Goal: Information Seeking & Learning: Find specific fact

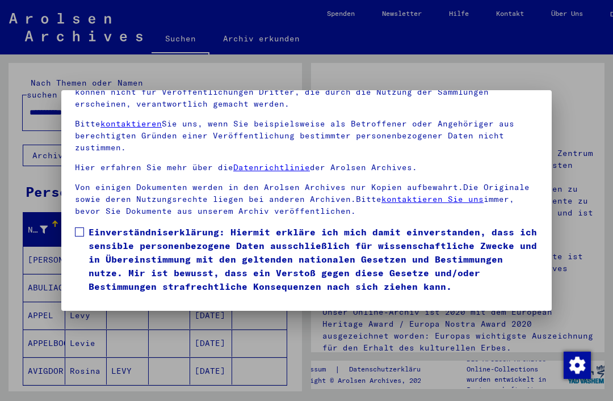
scroll to position [120, 0]
click at [81, 227] on span at bounding box center [79, 231] width 9 height 9
click at [117, 299] on button "Ich stimme zu" at bounding box center [118, 310] width 86 height 22
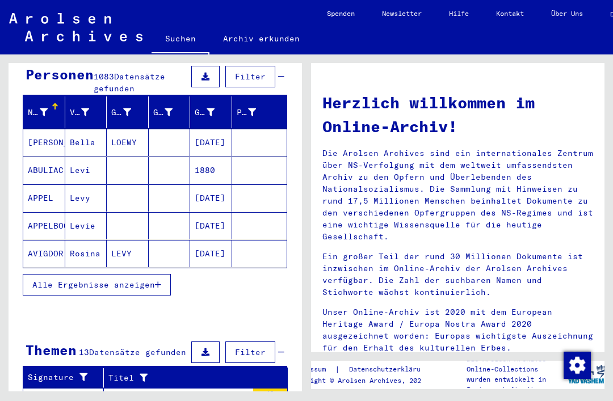
scroll to position [128, 0]
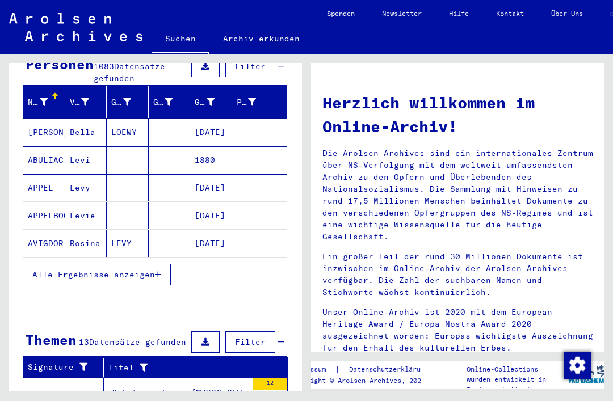
click at [47, 269] on span "Alle Ergebnisse anzeigen" at bounding box center [93, 274] width 123 height 10
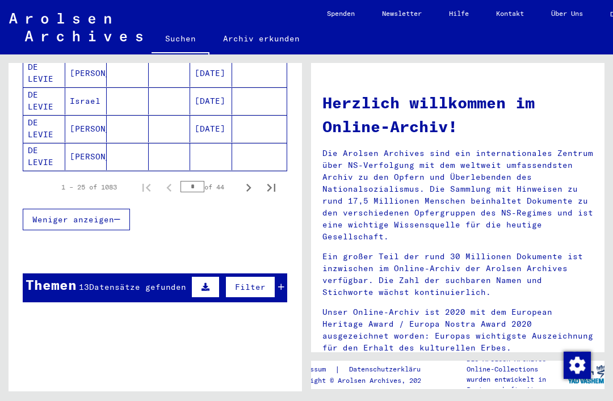
scroll to position [767, 0]
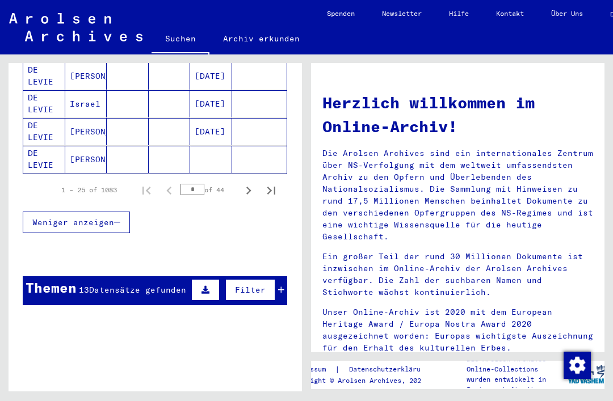
click at [247, 187] on icon "Next page" at bounding box center [248, 191] width 5 height 8
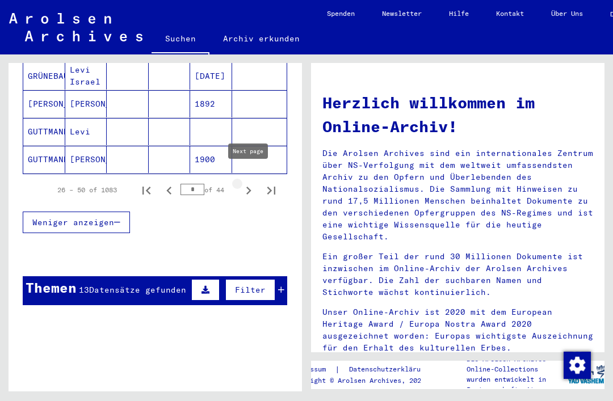
click at [251, 183] on icon "Next page" at bounding box center [248, 191] width 16 height 16
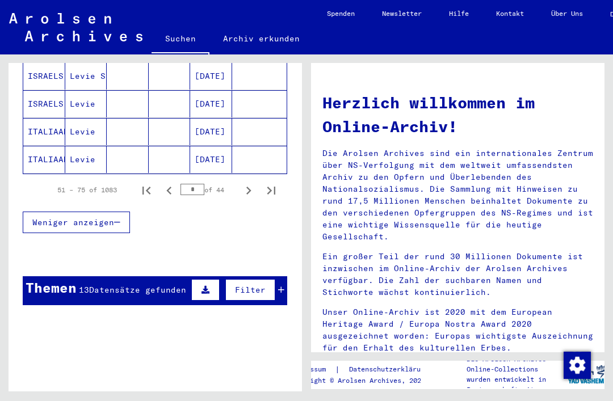
click at [244, 183] on icon "Next page" at bounding box center [248, 191] width 16 height 16
click at [243, 183] on icon "Next page" at bounding box center [248, 191] width 16 height 16
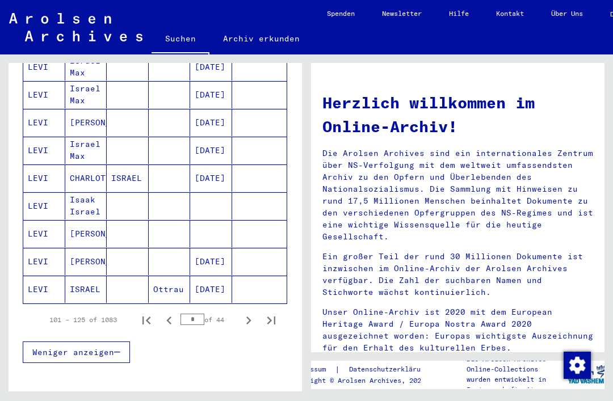
scroll to position [642, 0]
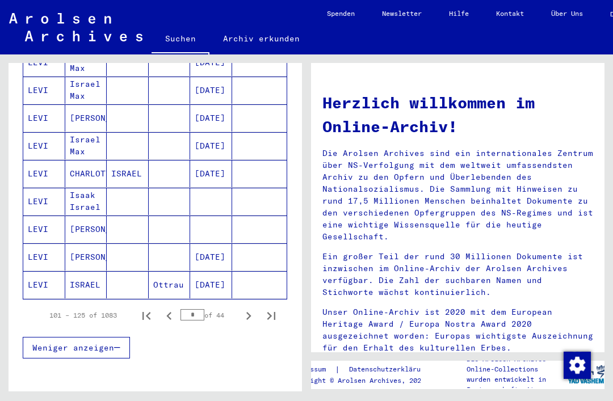
click at [35, 217] on mat-cell "LEVI" at bounding box center [44, 229] width 42 height 27
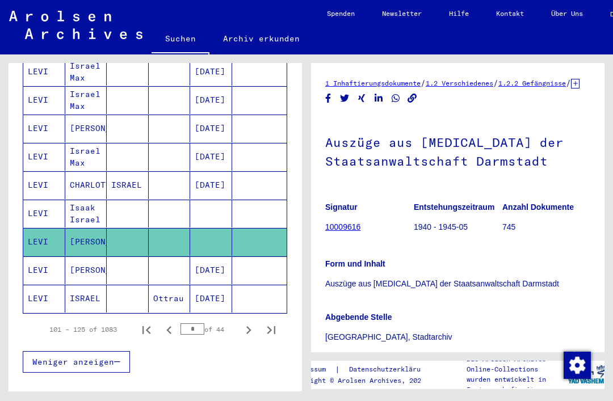
click at [32, 200] on mat-cell "LEVI" at bounding box center [44, 214] width 42 height 28
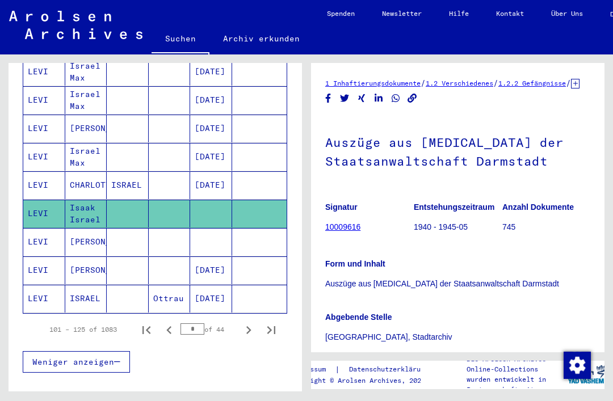
click at [251, 322] on icon "Next page" at bounding box center [248, 330] width 16 height 16
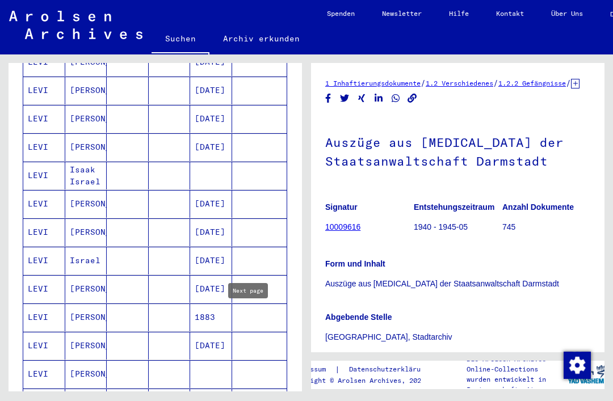
scroll to position [340, 0]
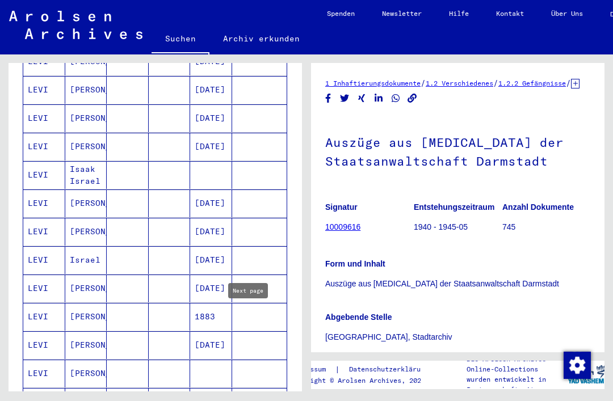
click at [222, 192] on mat-cell "[DATE]" at bounding box center [211, 203] width 42 height 28
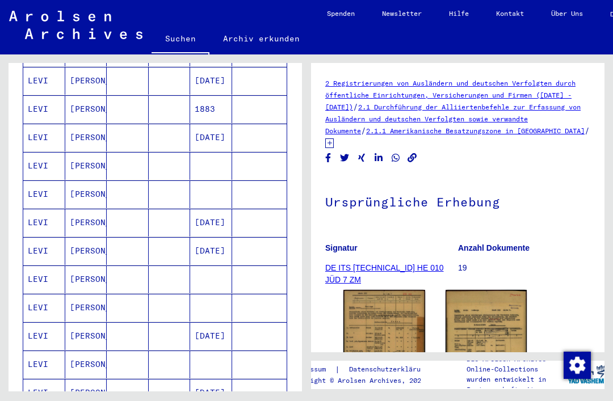
scroll to position [549, 0]
click at [29, 151] on mat-cell "LEVI" at bounding box center [44, 165] width 42 height 28
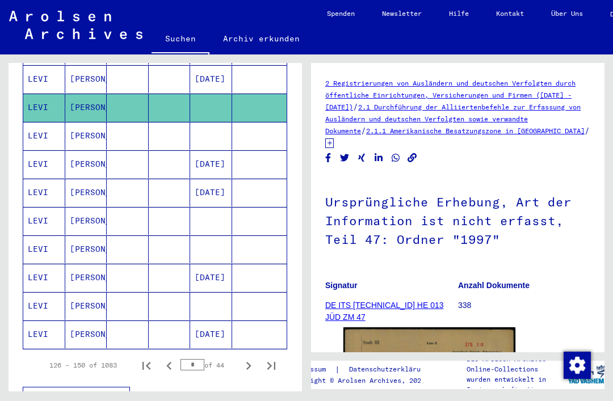
scroll to position [608, 0]
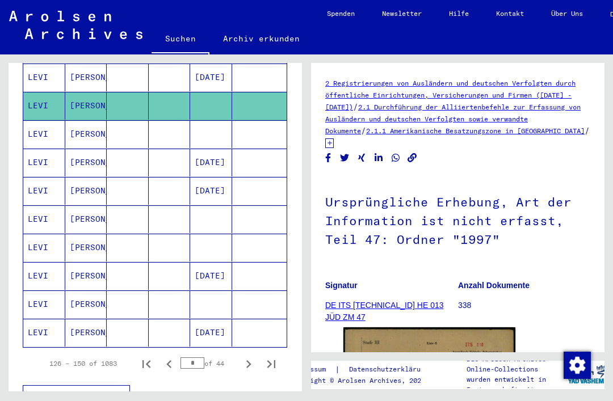
click at [252, 356] on icon "Next page" at bounding box center [248, 364] width 16 height 16
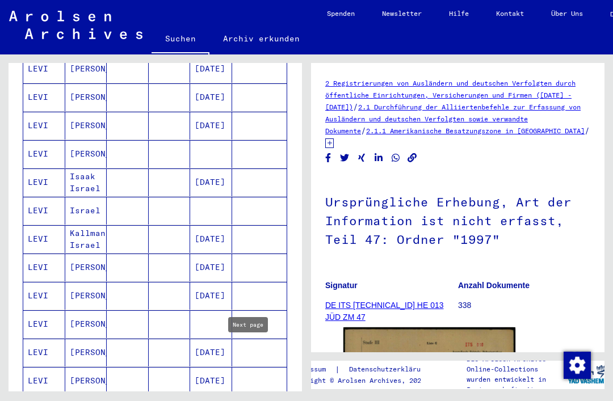
scroll to position [276, 0]
click at [40, 200] on mat-cell "LEVI" at bounding box center [44, 211] width 42 height 28
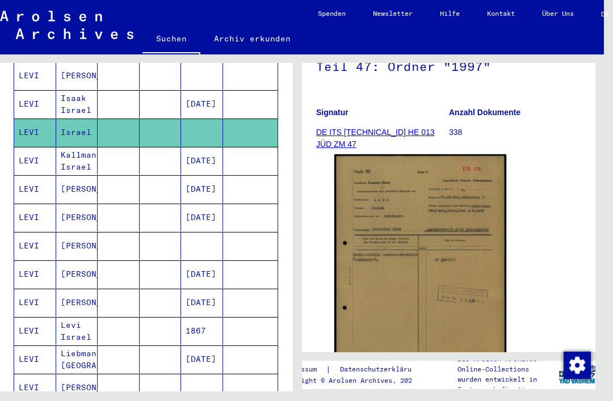
scroll to position [357, 0]
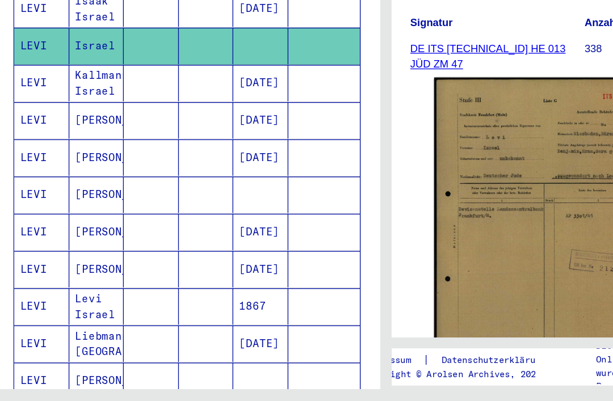
click at [24, 315] on mat-cell "LEVI" at bounding box center [35, 329] width 42 height 28
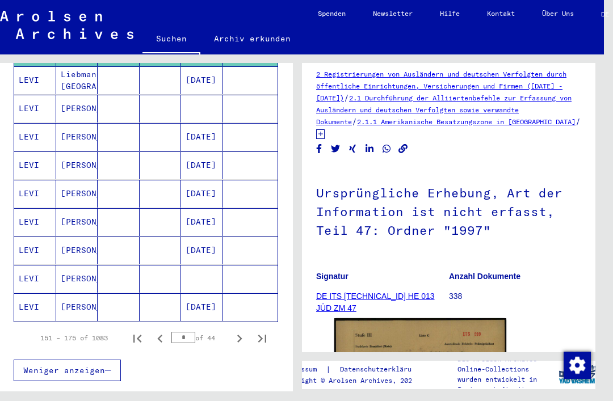
scroll to position [636, 0]
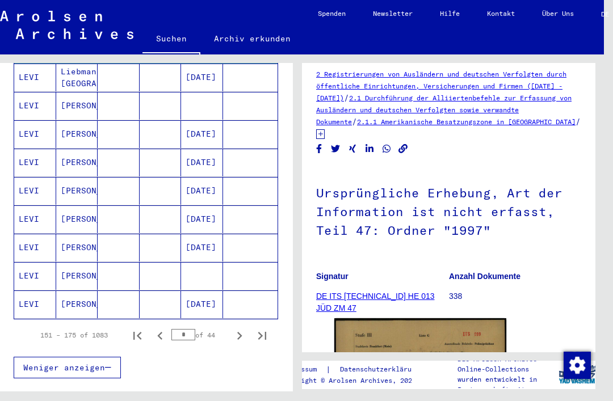
click at [239, 328] on icon "Next page" at bounding box center [239, 336] width 16 height 16
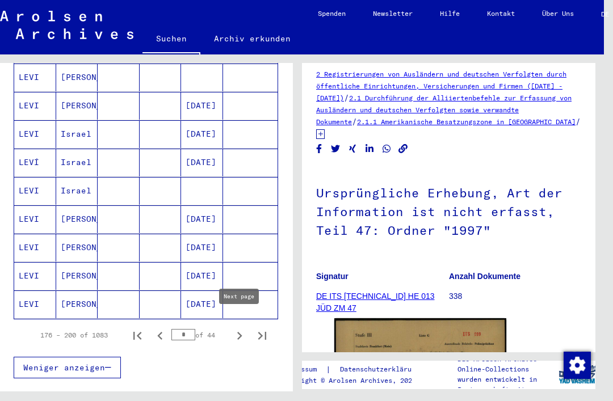
click at [247, 351] on div "Weniger anzeigen" at bounding box center [146, 367] width 264 height 33
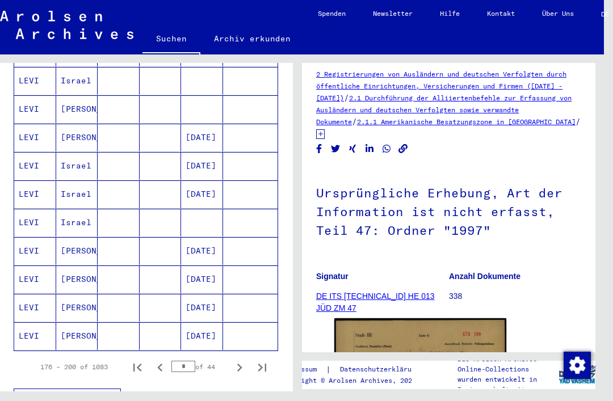
scroll to position [601, 0]
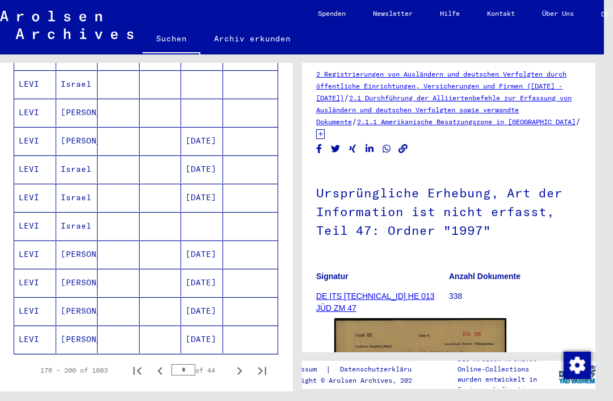
click at [23, 213] on mat-cell "LEVI" at bounding box center [35, 226] width 42 height 28
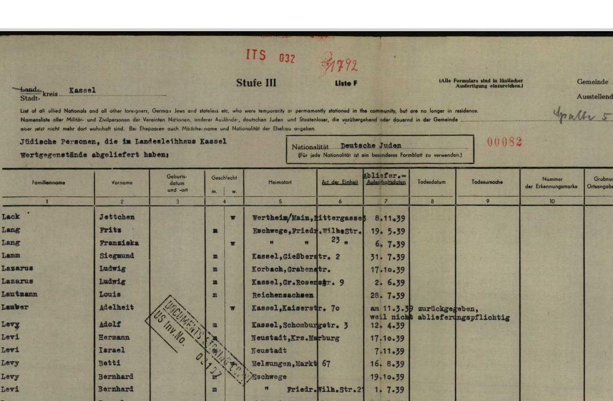
scroll to position [7, 13]
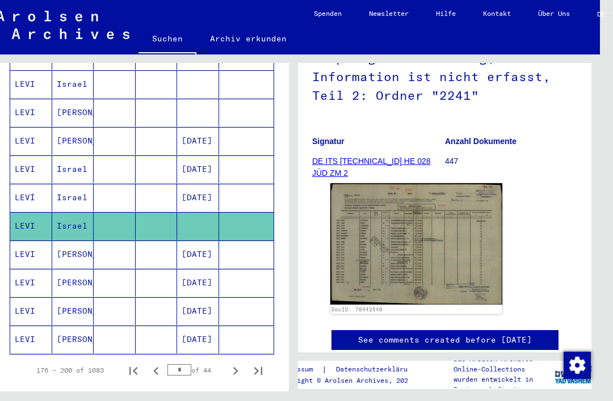
click at [236, 363] on icon "Next page" at bounding box center [235, 371] width 16 height 16
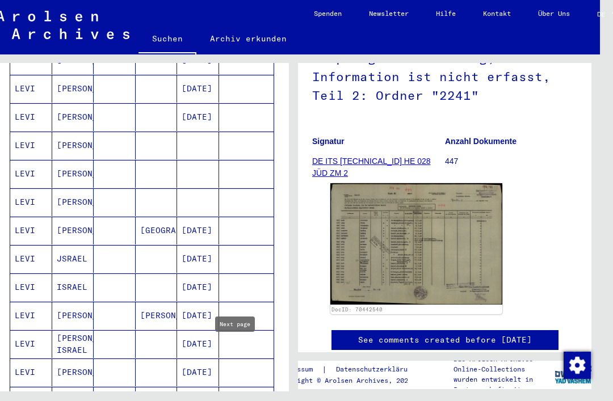
scroll to position [285, 0]
click at [26, 188] on mat-cell "LEVI" at bounding box center [31, 202] width 42 height 28
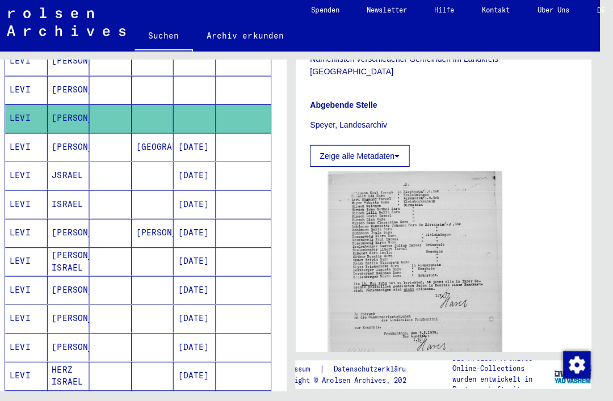
scroll to position [368, 0]
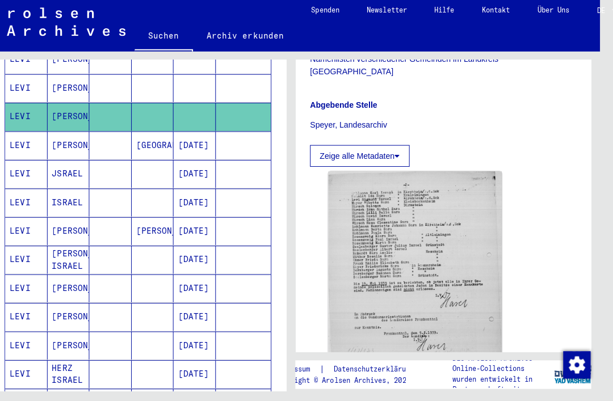
click at [64, 162] on mat-cell "JSRAEL" at bounding box center [73, 176] width 42 height 28
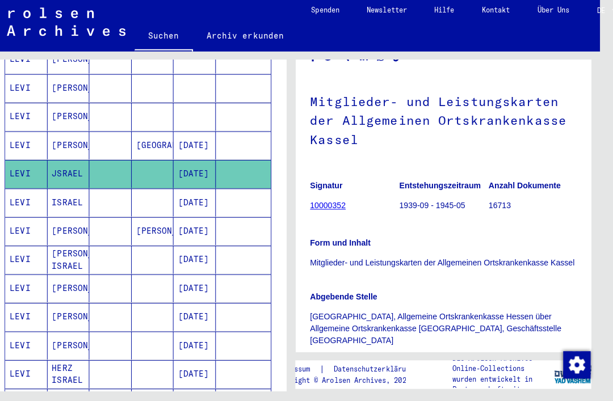
scroll to position [94, 0]
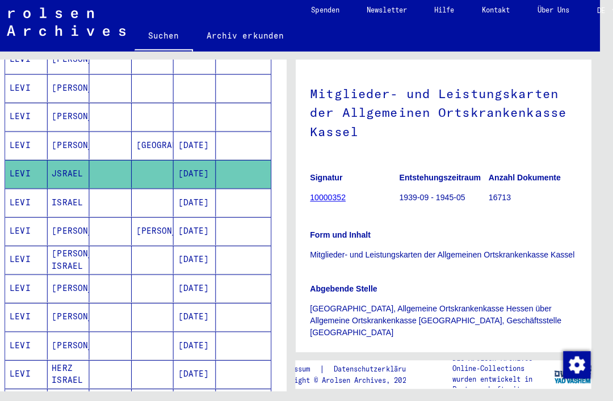
click at [60, 191] on mat-cell "ISRAEL" at bounding box center [73, 205] width 42 height 28
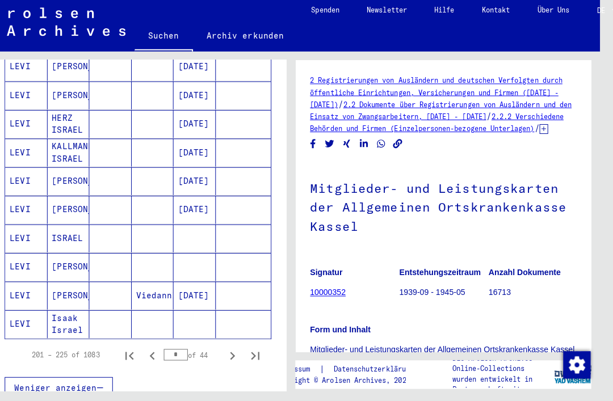
scroll to position [627, 0]
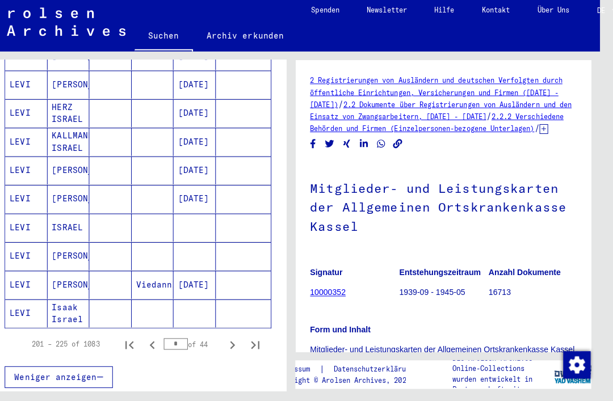
click at [58, 215] on mat-cell "ISRAEL" at bounding box center [73, 229] width 42 height 28
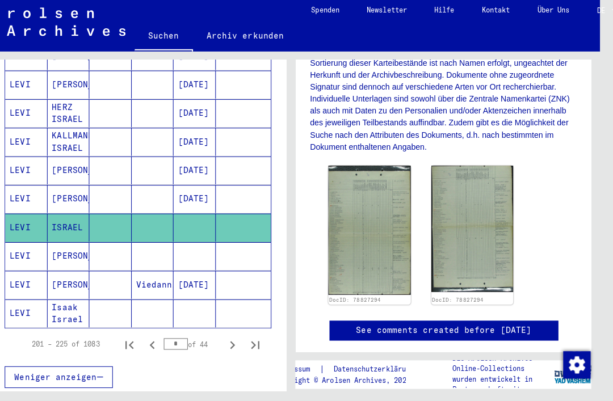
scroll to position [302, 0]
click at [233, 341] on icon "Next page" at bounding box center [235, 345] width 5 height 8
type input "**"
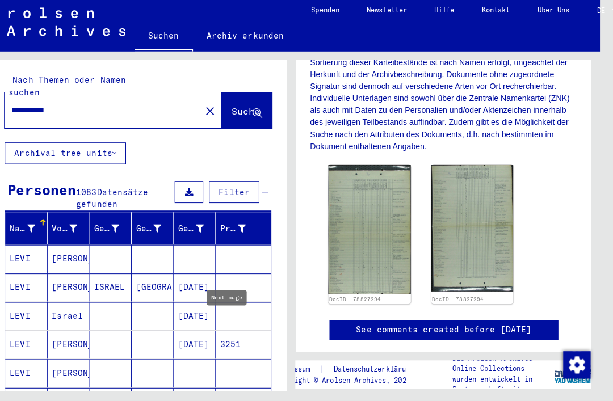
scroll to position [0, 0]
click at [44, 107] on input "**********" at bounding box center [106, 113] width 181 height 12
click at [234, 108] on span "Suche" at bounding box center [248, 113] width 28 height 11
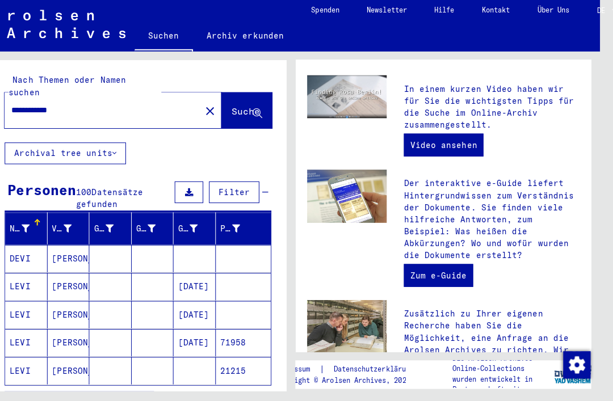
click at [28, 274] on mat-cell "LEVI" at bounding box center [31, 287] width 42 height 27
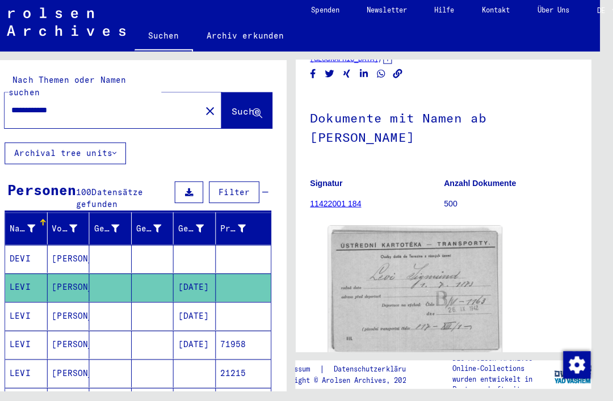
scroll to position [40, 0]
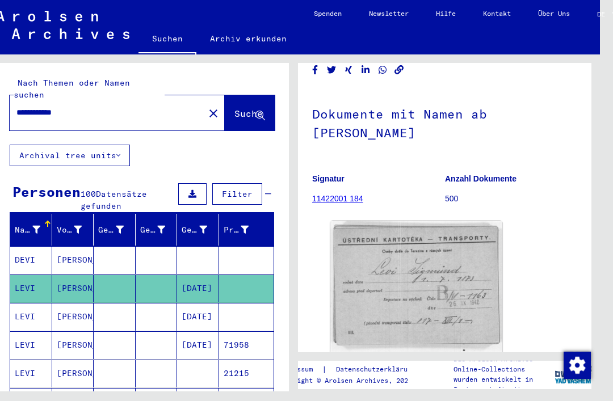
click at [65, 303] on mat-cell "[PERSON_NAME]" at bounding box center [73, 317] width 42 height 28
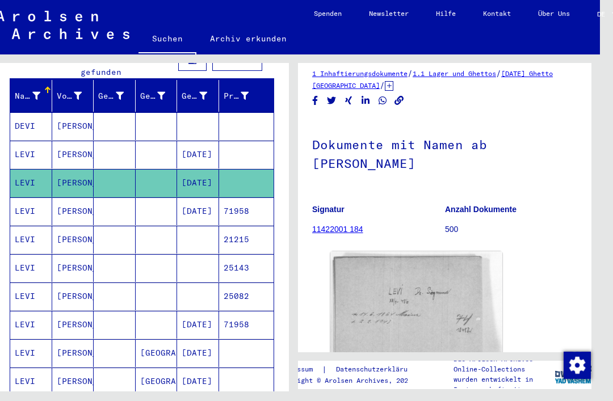
scroll to position [137, 0]
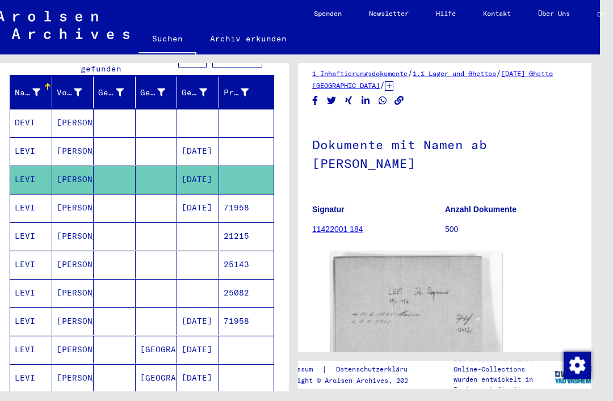
click at [27, 222] on mat-cell "LEVI" at bounding box center [31, 236] width 42 height 28
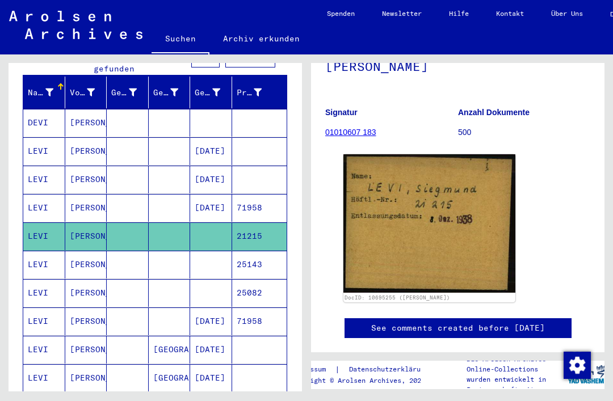
click at [35, 251] on mat-cell "LEVI" at bounding box center [44, 265] width 42 height 28
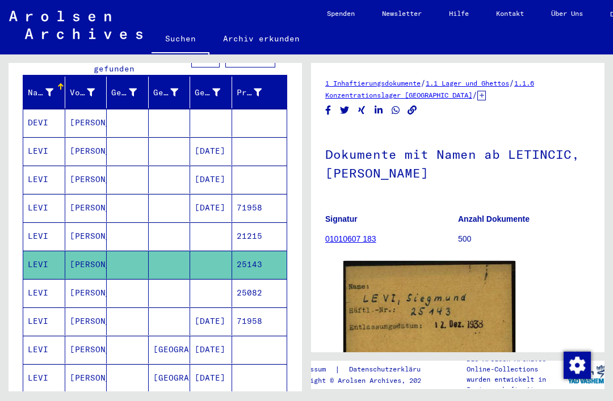
click at [34, 307] on mat-cell "LEVI" at bounding box center [44, 321] width 42 height 28
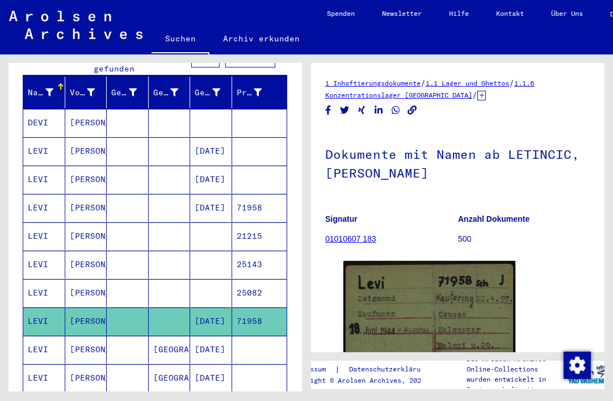
click at [36, 279] on mat-cell "LEVI" at bounding box center [44, 293] width 42 height 28
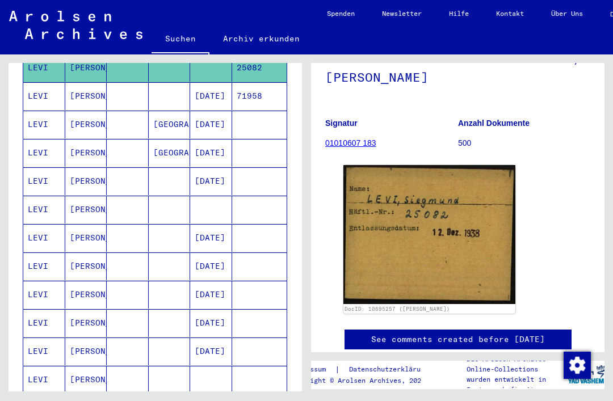
scroll to position [364, 0]
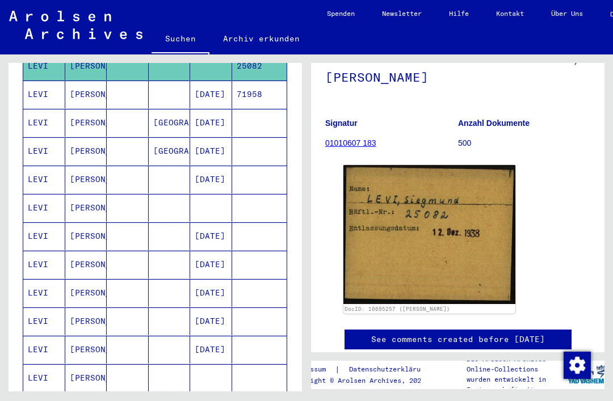
click at [33, 194] on mat-cell "LEVI" at bounding box center [44, 208] width 42 height 28
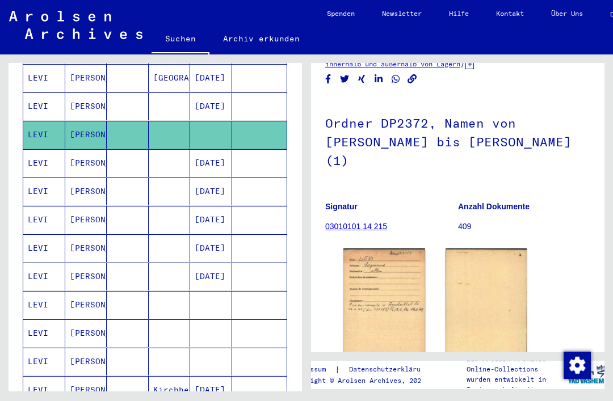
click at [32, 236] on mat-cell "LEVI" at bounding box center [44, 248] width 42 height 28
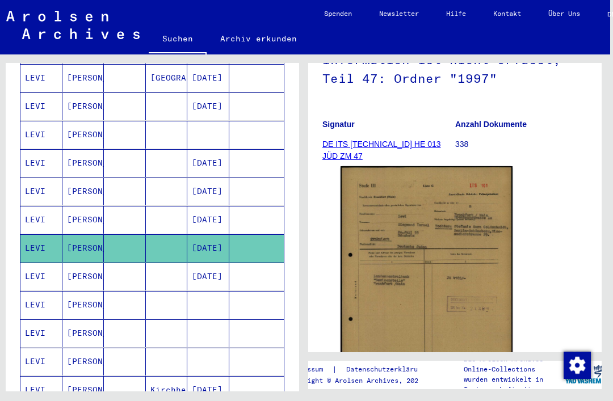
click at [74, 263] on mat-cell "[PERSON_NAME]" at bounding box center [83, 277] width 42 height 28
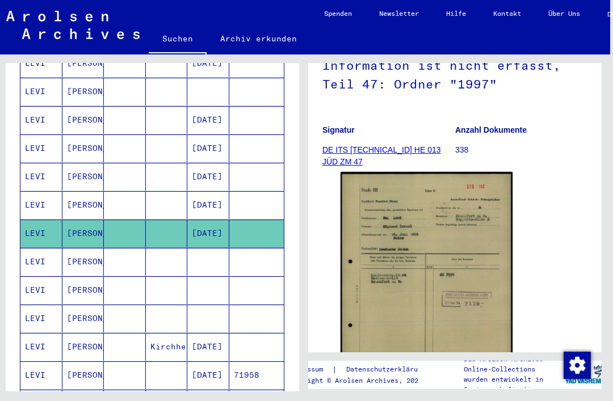
click at [68, 248] on mat-cell "[PERSON_NAME]." at bounding box center [83, 262] width 42 height 28
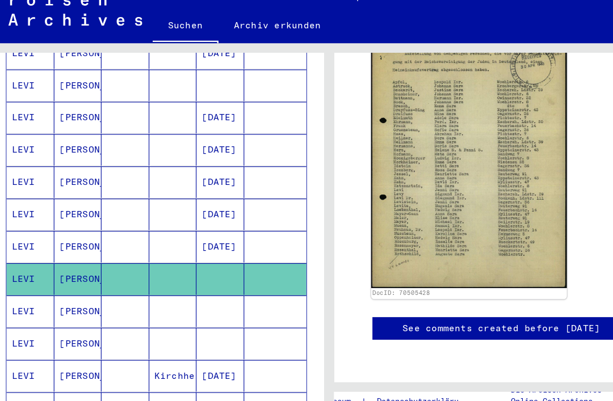
click at [58, 305] on mat-cell "[PERSON_NAME]" at bounding box center [69, 319] width 42 height 28
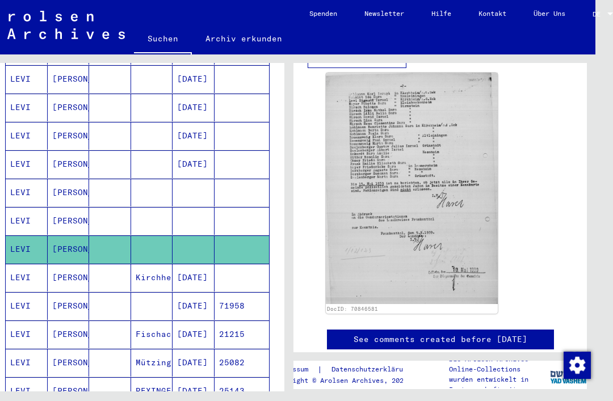
scroll to position [553, 0]
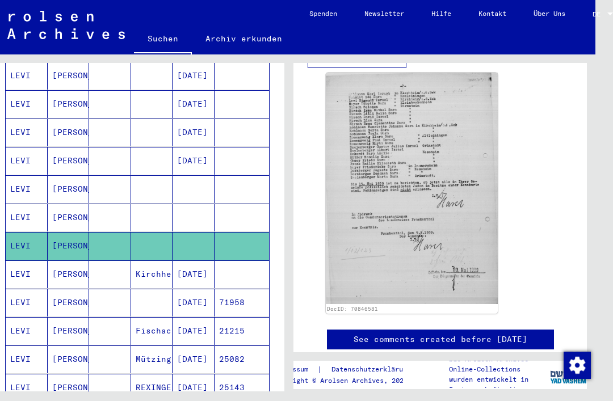
click at [44, 264] on mat-cell "LEVI" at bounding box center [27, 274] width 42 height 28
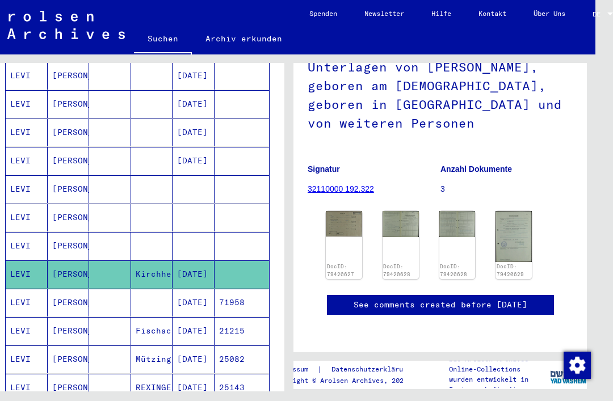
scroll to position [133, 0]
click at [349, 211] on img at bounding box center [344, 223] width 36 height 25
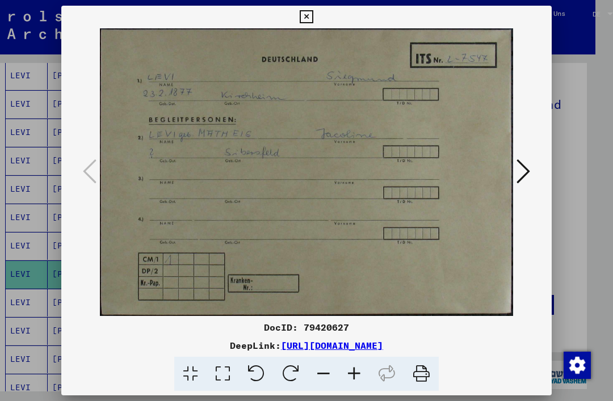
click at [526, 175] on icon at bounding box center [523, 171] width 14 height 27
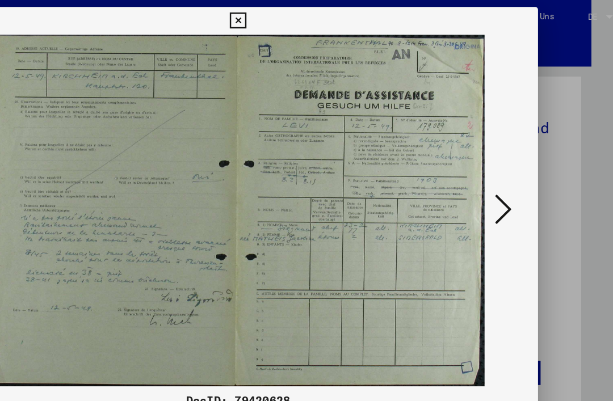
click at [516, 172] on icon at bounding box center [523, 171] width 14 height 27
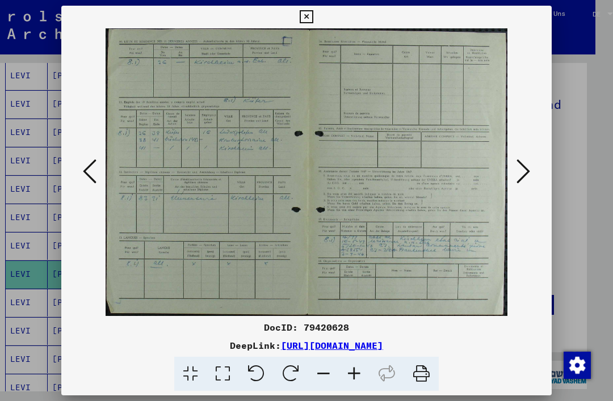
click at [522, 176] on icon at bounding box center [523, 171] width 14 height 27
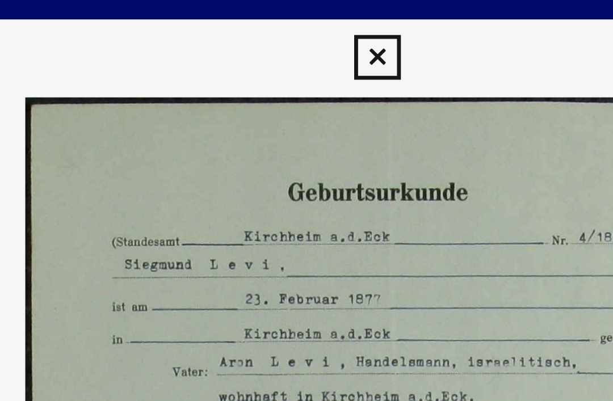
scroll to position [0, 0]
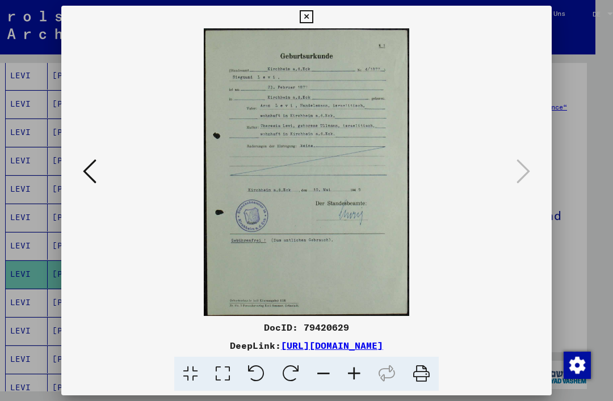
click at [312, 19] on icon at bounding box center [305, 17] width 13 height 14
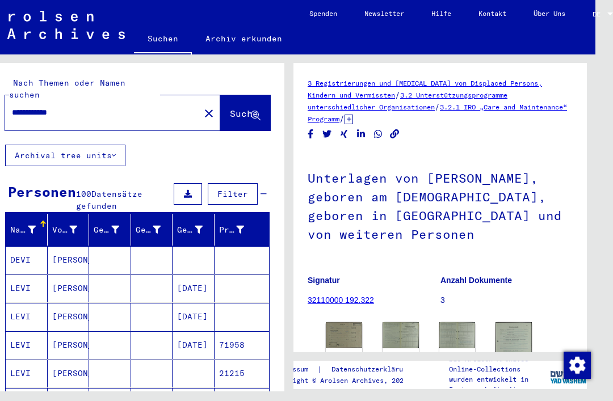
click at [98, 107] on input "**********" at bounding box center [102, 113] width 181 height 12
click at [52, 107] on input "**********" at bounding box center [102, 113] width 181 height 12
click at [125, 107] on input "**********" at bounding box center [102, 113] width 181 height 12
type input "**********"
click at [230, 108] on span "Suche" at bounding box center [244, 113] width 28 height 11
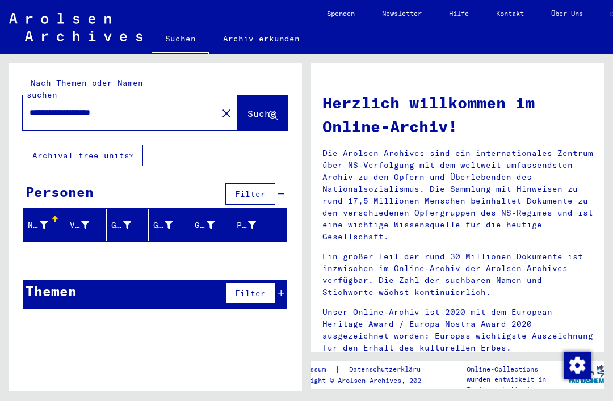
click at [499, 267] on p "Ein großer Teil der rund 30 Millionen Dokumente ist inzwischen im Online-Archiv…" at bounding box center [457, 275] width 271 height 48
